Goal: Information Seeking & Learning: Learn about a topic

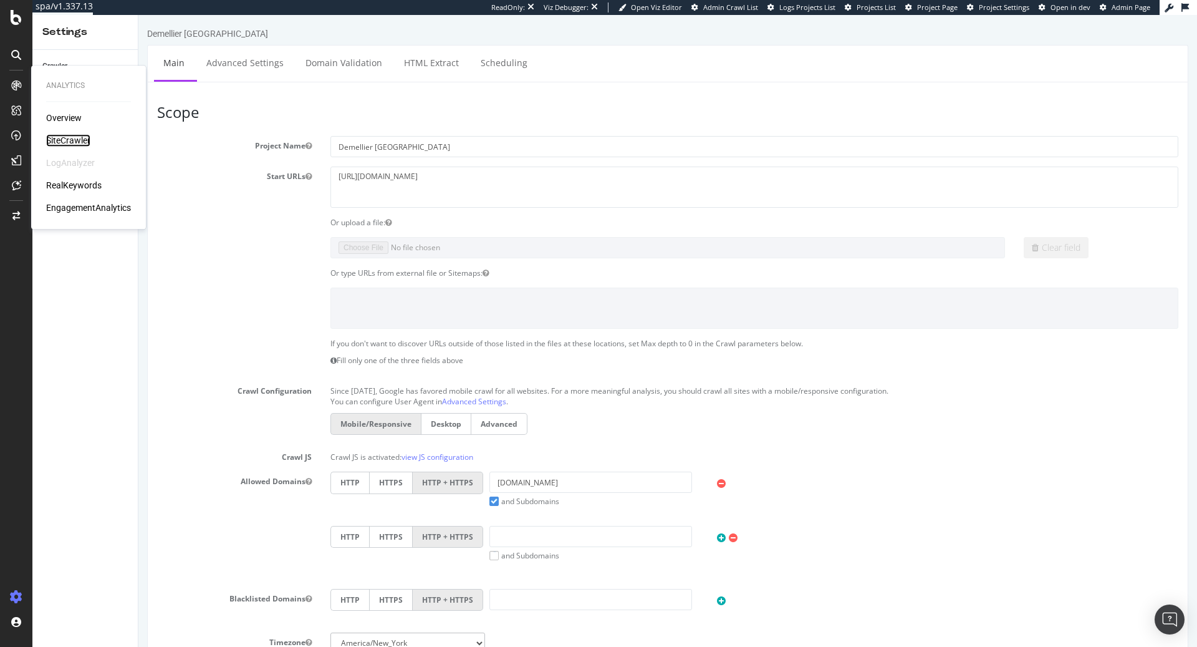
click at [75, 143] on div "SiteCrawler" at bounding box center [68, 140] width 44 height 12
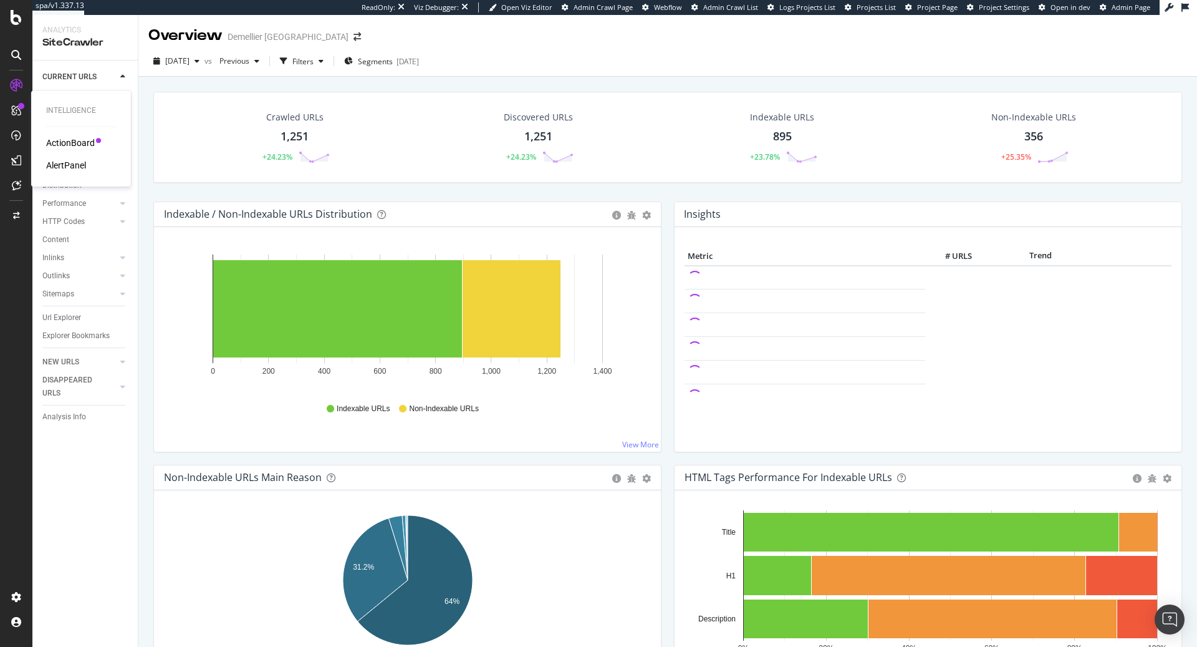
click at [61, 136] on div "Intelligence ActionBoard AlertPanel" at bounding box center [81, 138] width 90 height 91
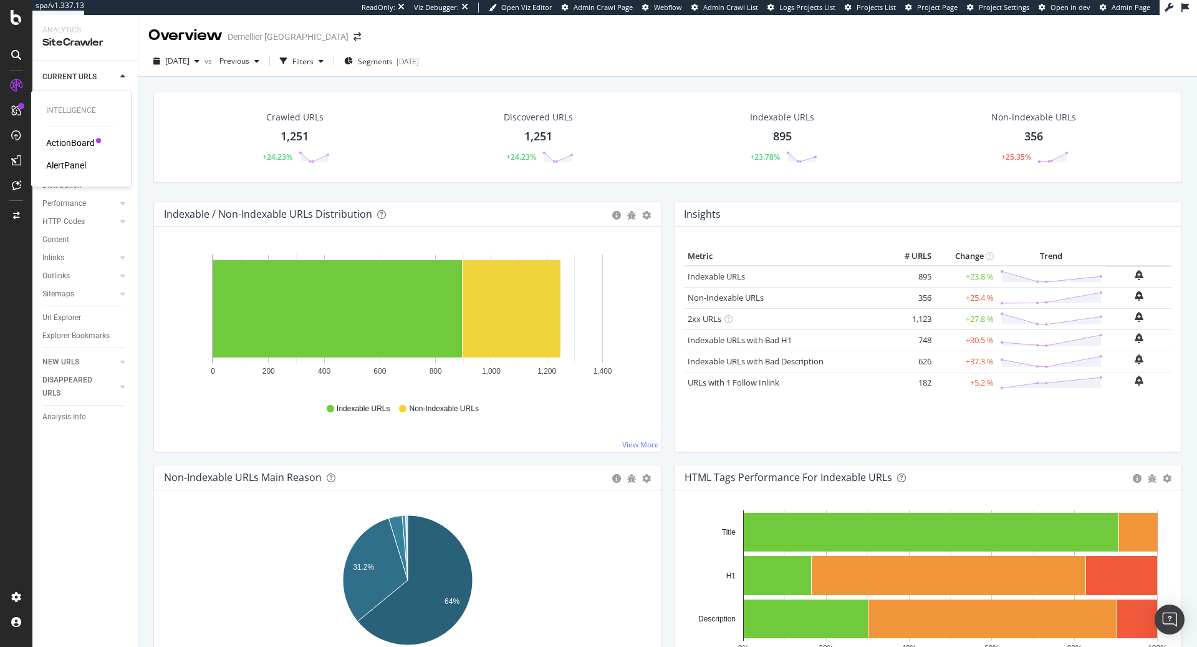
click at [62, 141] on div "ActionBoard" at bounding box center [70, 143] width 49 height 12
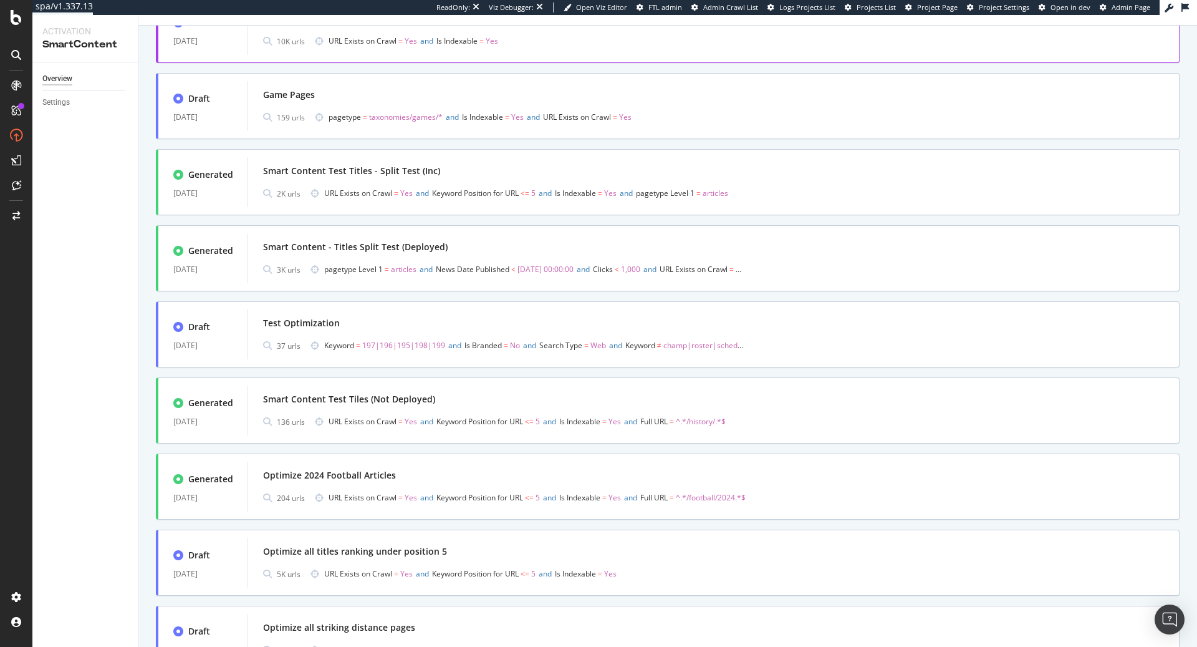
scroll to position [327, 0]
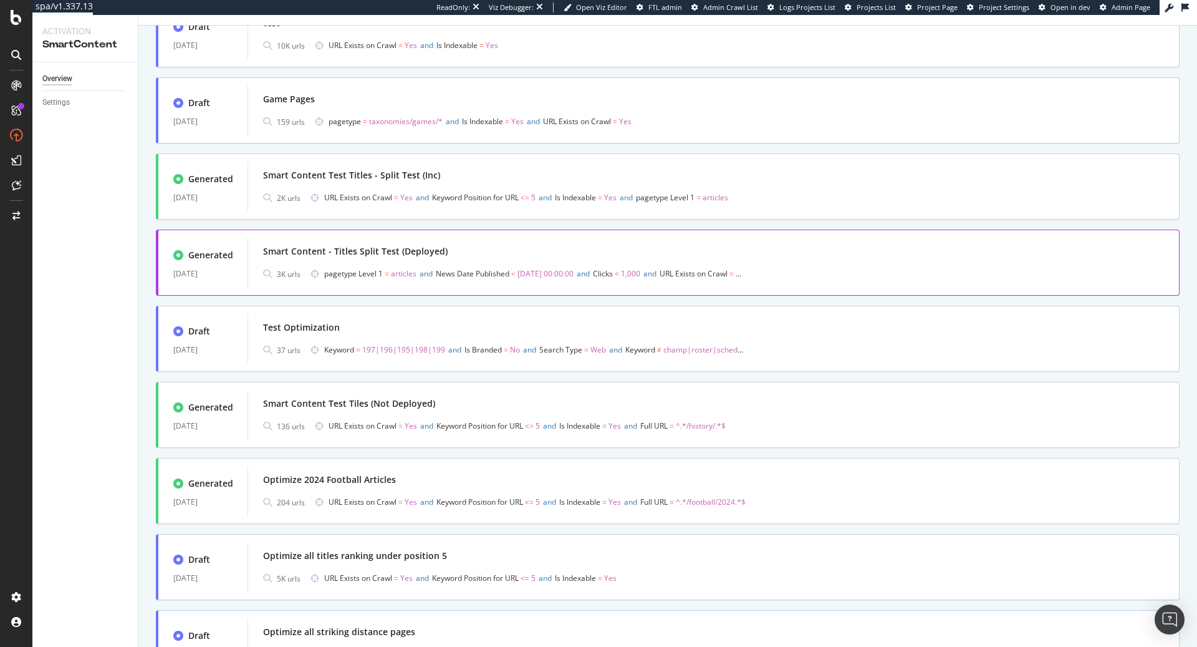
click at [474, 247] on div "Smart Content - Titles Split Test (Deployed)" at bounding box center [713, 251] width 901 height 17
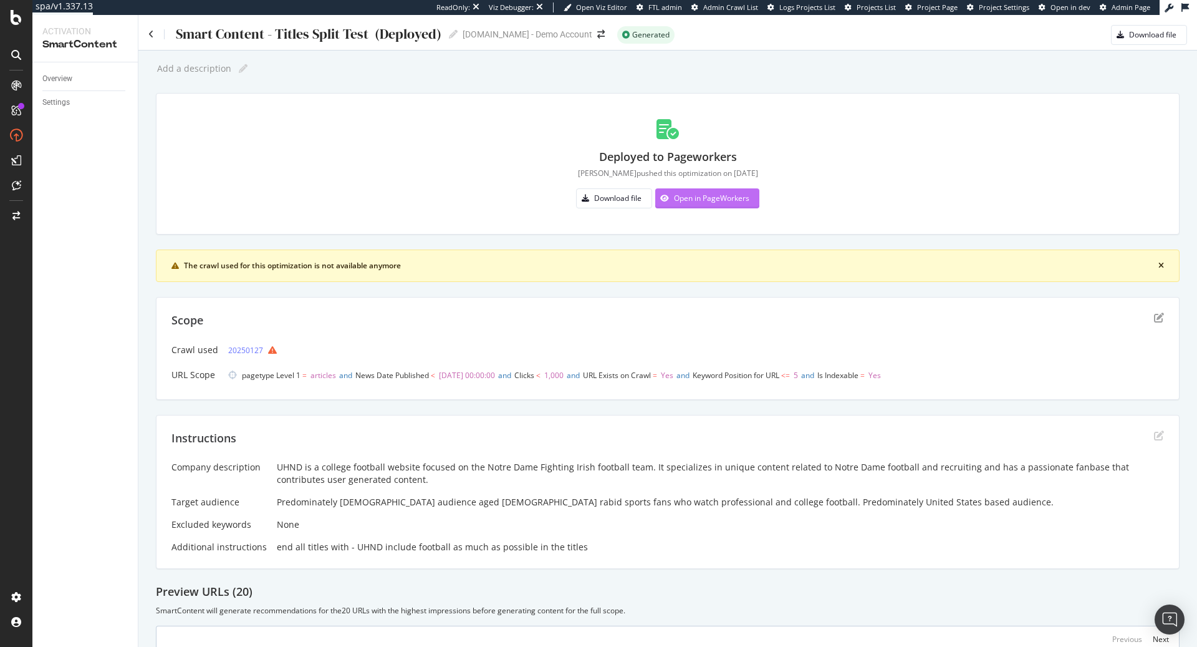
click at [725, 203] on div "Open in PageWorkers" at bounding box center [711, 198] width 75 height 11
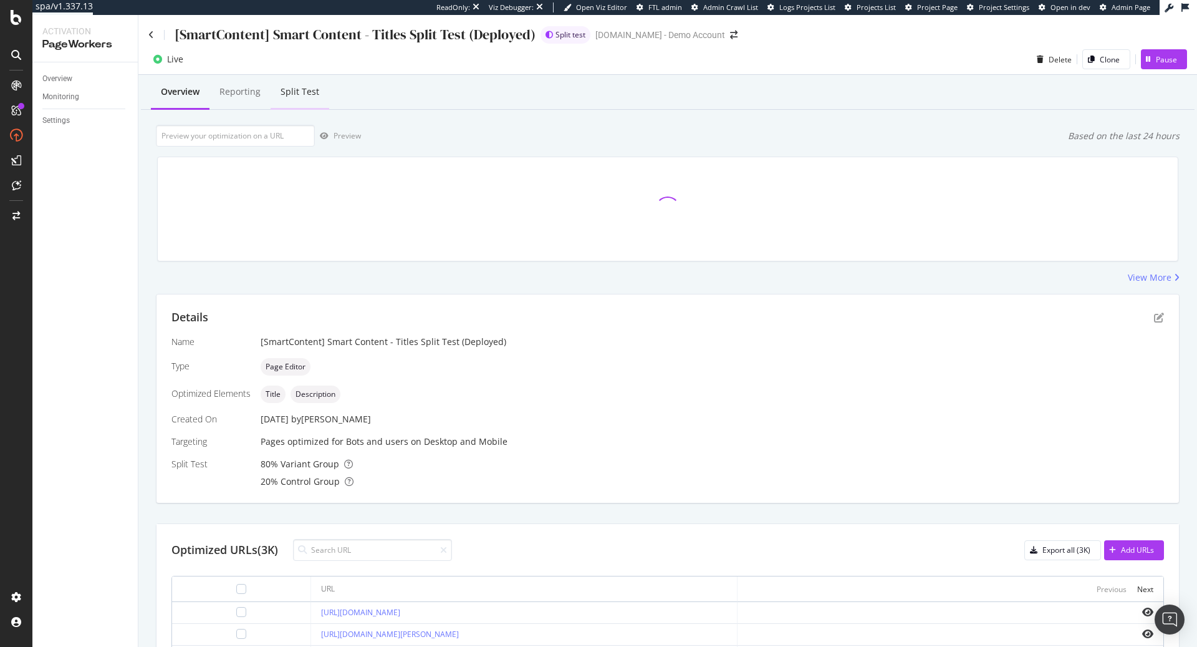
click at [301, 96] on div "Split Test" at bounding box center [300, 91] width 39 height 12
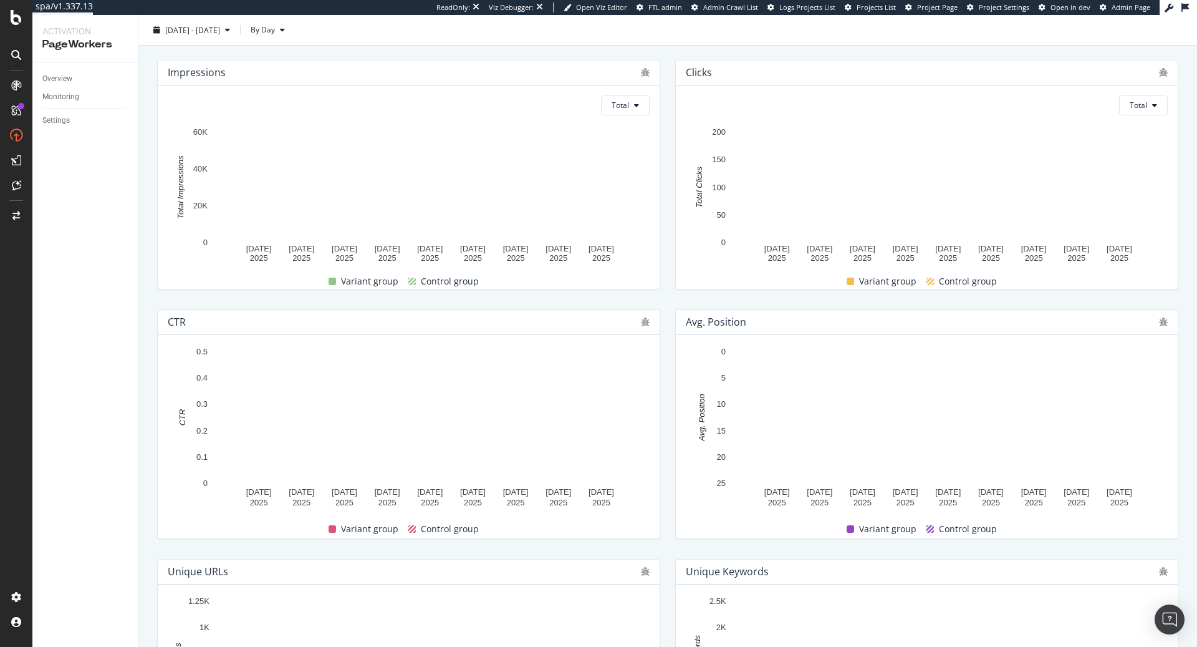
scroll to position [266, 0]
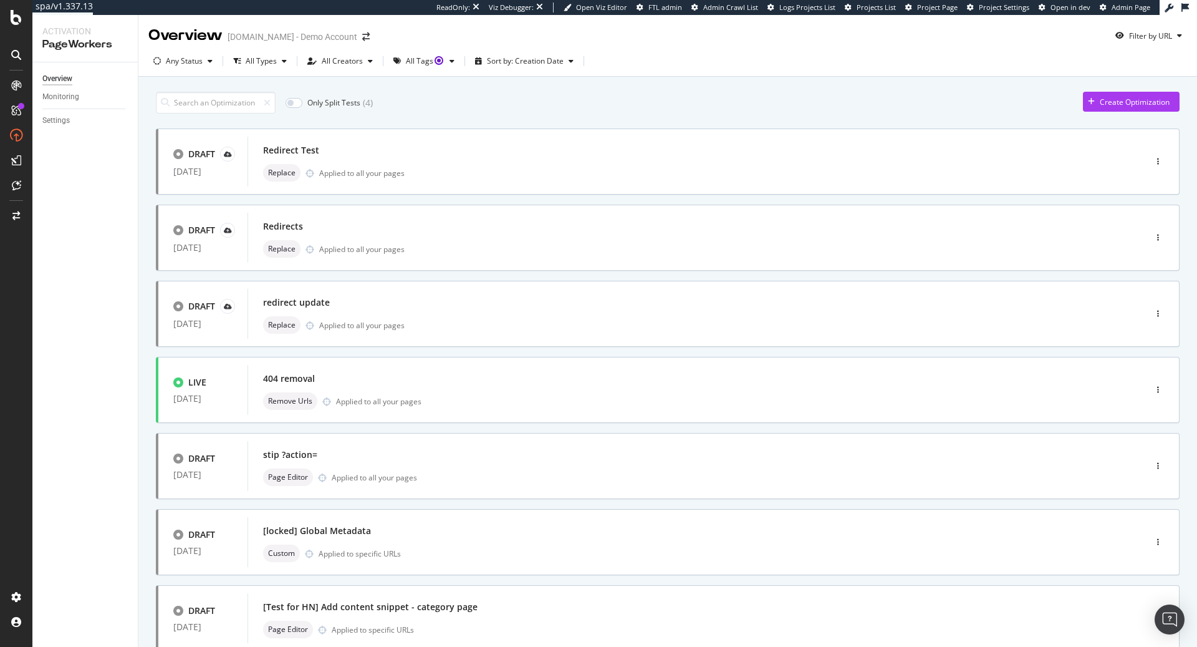
click at [301, 104] on div "Only Split Tests ( 4 )" at bounding box center [329, 103] width 87 height 12
click at [296, 103] on input "checkbox" at bounding box center [294, 103] width 17 height 10
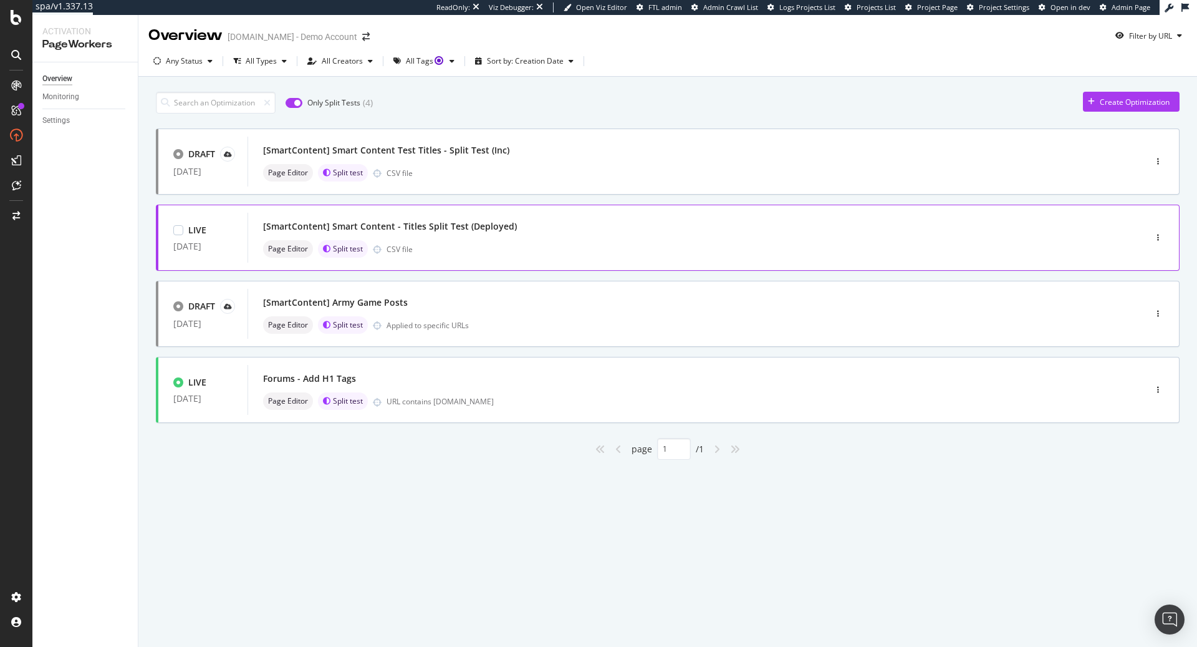
click at [584, 244] on div "Page Editor Split test CSV file" at bounding box center [677, 248] width 829 height 17
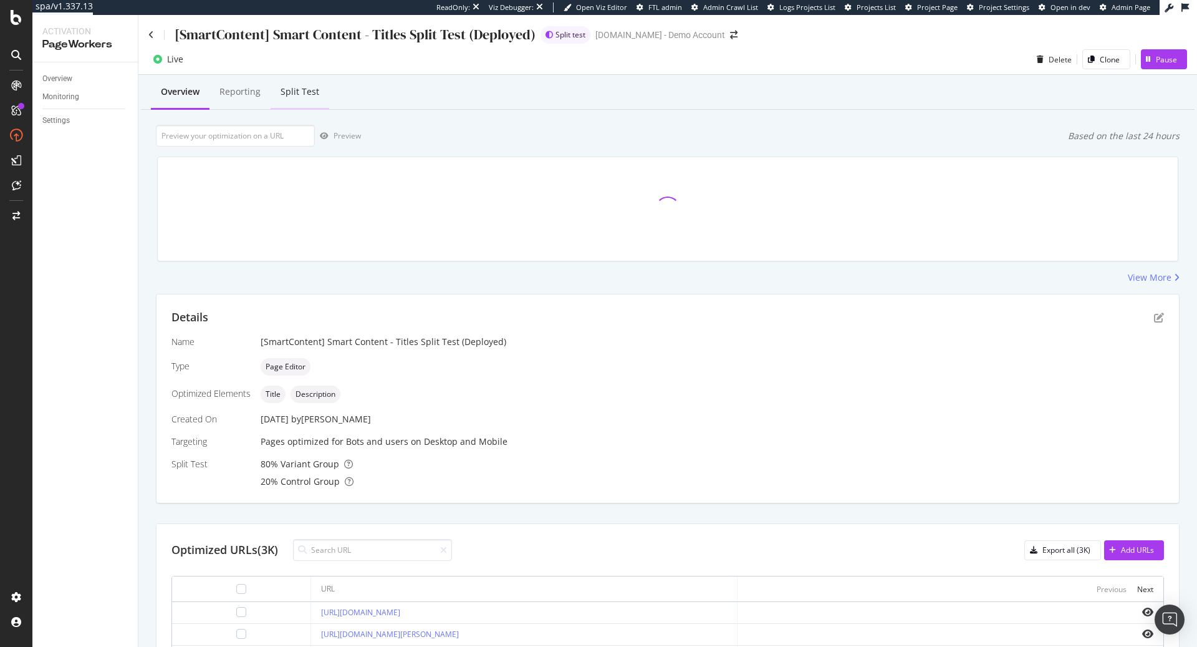
click at [306, 94] on div "Split Test" at bounding box center [300, 91] width 39 height 12
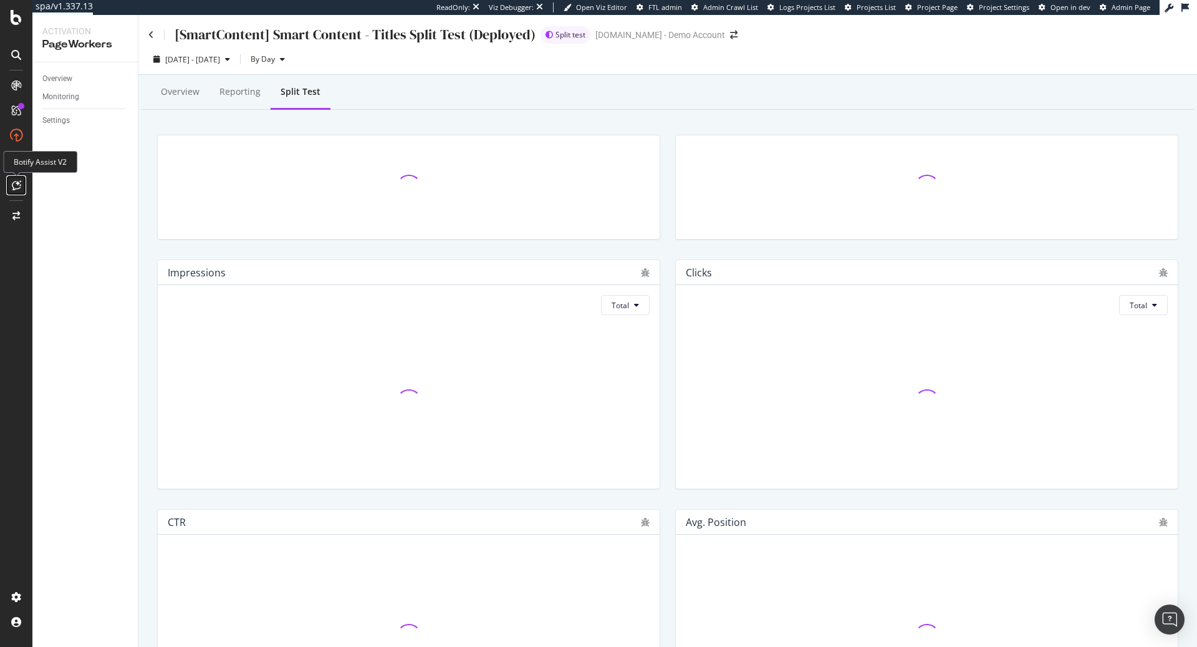
click at [19, 188] on icon at bounding box center [16, 185] width 9 height 10
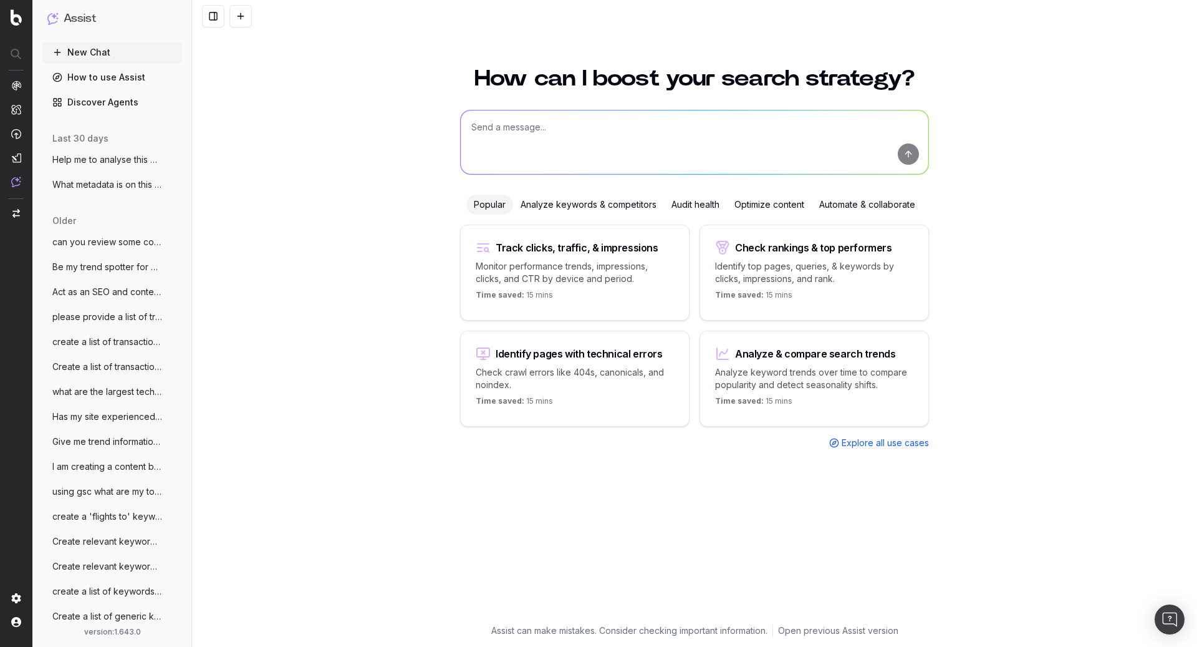
click at [112, 294] on span "Act as an SEO and content expert. This a" at bounding box center [107, 292] width 110 height 12
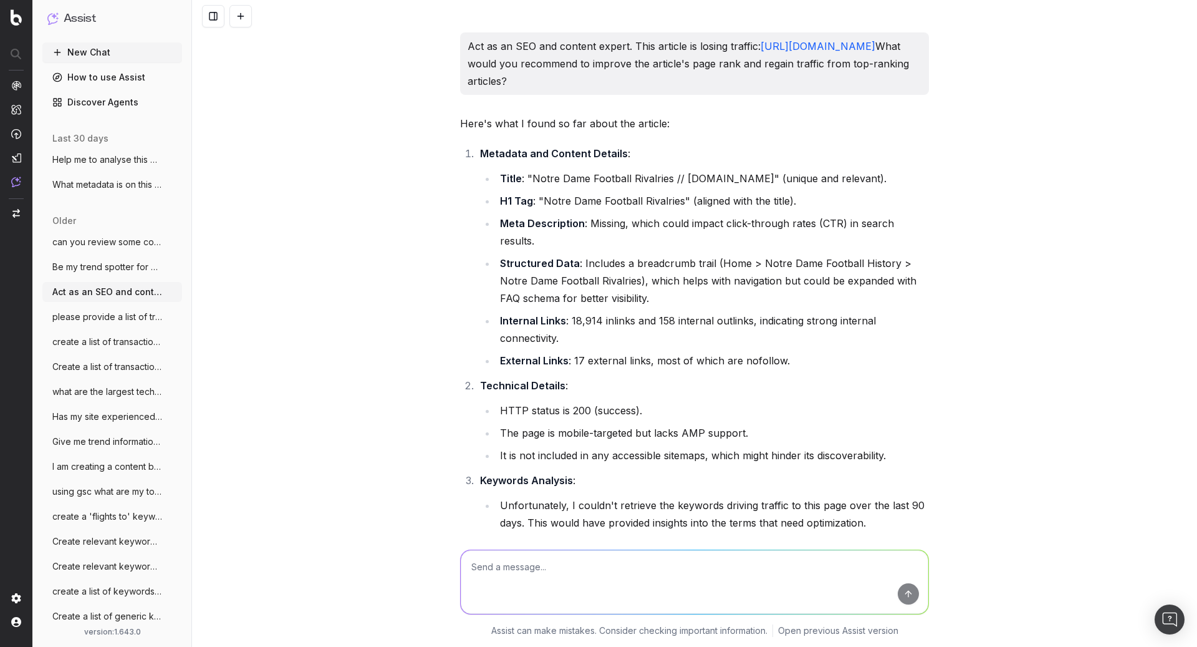
click at [79, 268] on span "Be my trend spotter for UHND (a notre da" at bounding box center [107, 267] width 110 height 12
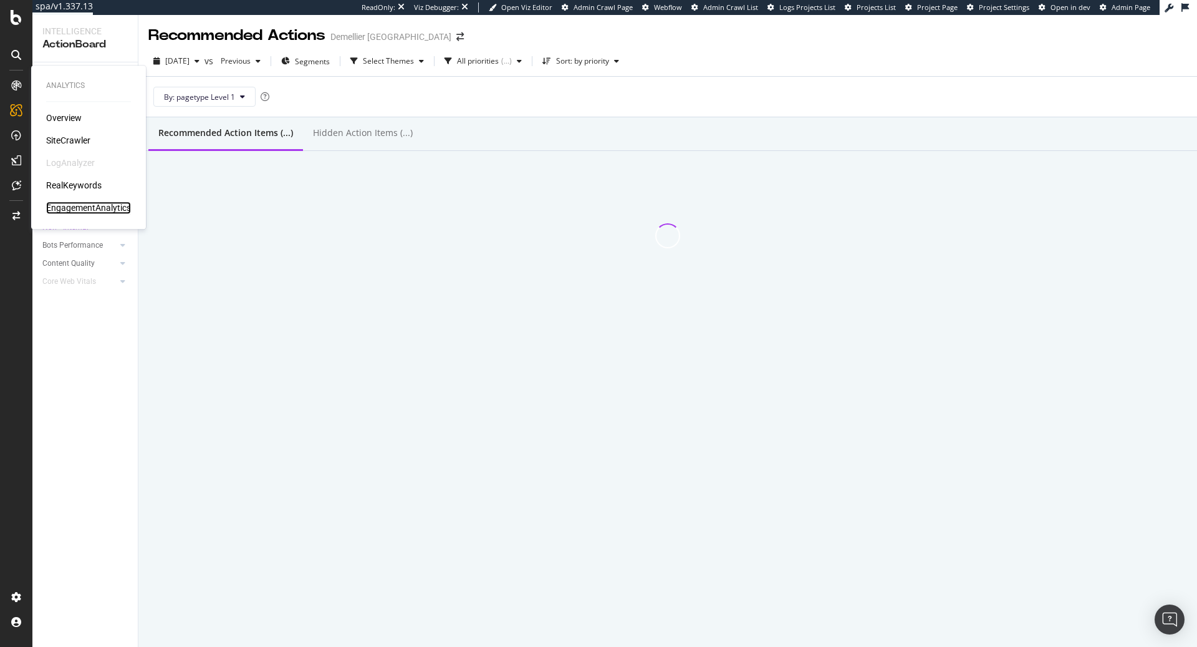
click at [82, 210] on div "EngagementAnalytics" at bounding box center [88, 207] width 85 height 12
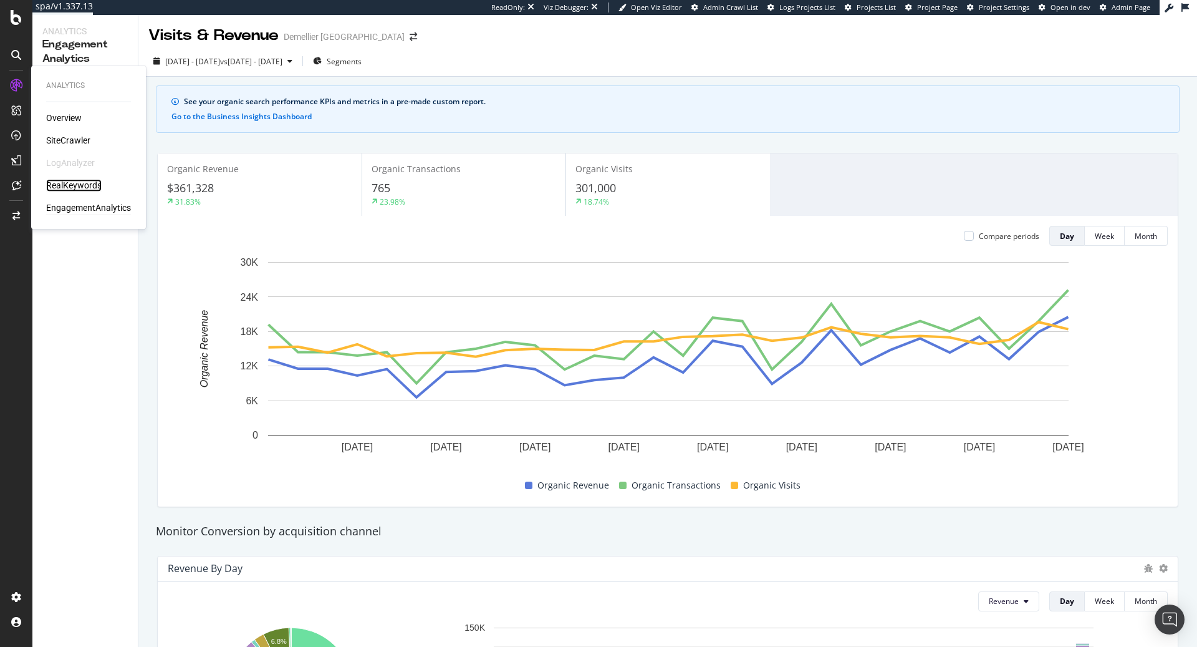
click at [93, 186] on div "RealKeywords" at bounding box center [74, 185] width 56 height 12
